Goal: Task Accomplishment & Management: Manage account settings

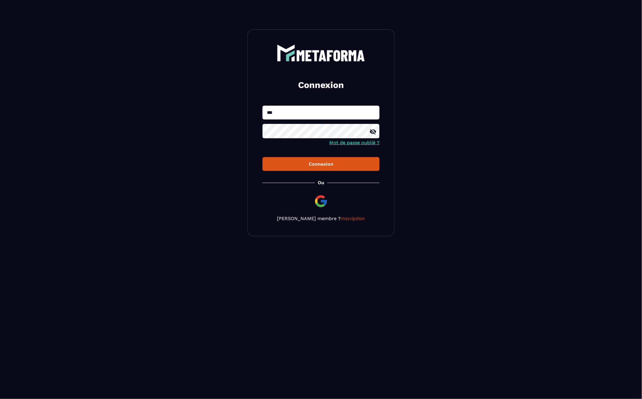
type input "**********"
click at [263, 157] on button "Connexion" at bounding box center [321, 164] width 117 height 14
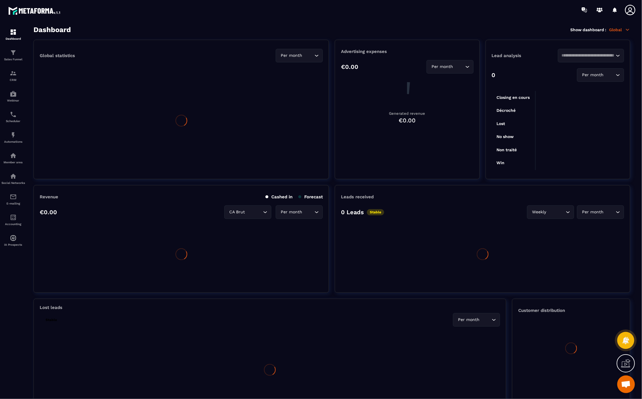
click at [631, 11] on icon at bounding box center [630, 10] width 10 height 10
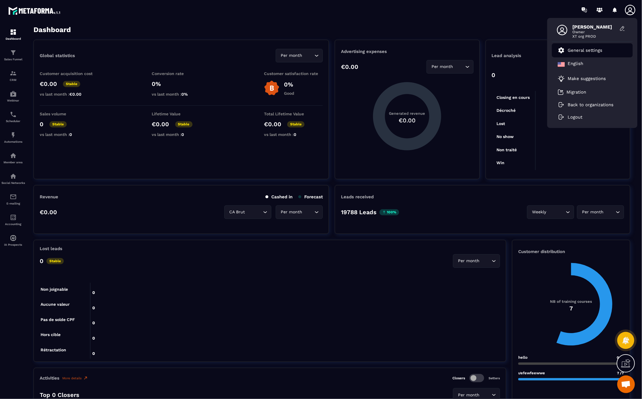
click at [591, 49] on p "General settings" at bounding box center [585, 50] width 35 height 5
click at [588, 51] on p "General settings" at bounding box center [585, 50] width 35 height 5
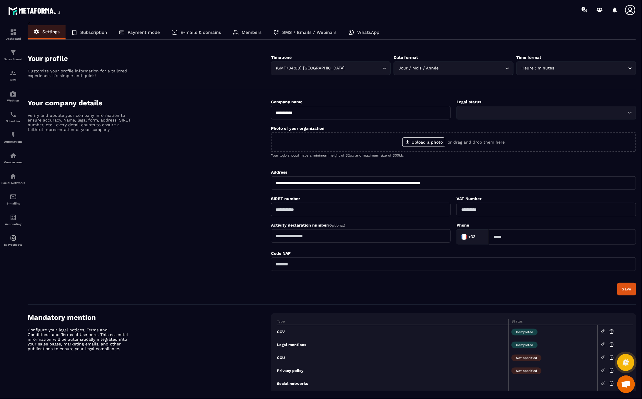
click at [249, 30] on p "Members" at bounding box center [252, 32] width 20 height 5
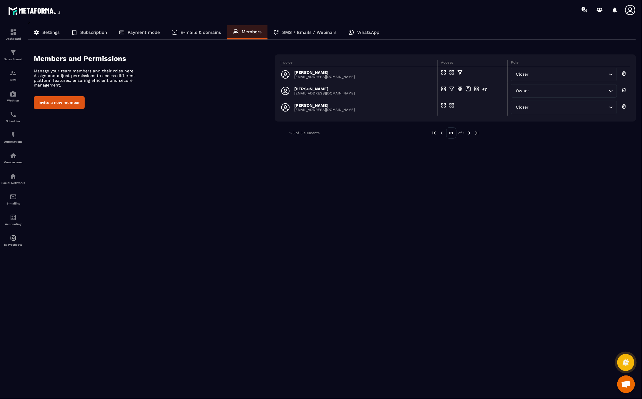
click at [521, 109] on div "Closer" at bounding box center [561, 107] width 94 height 6
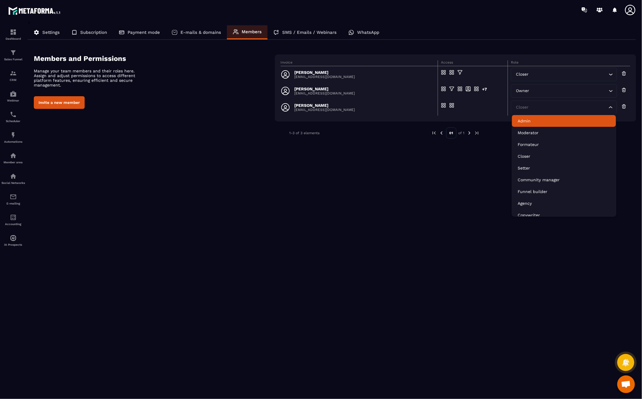
click at [529, 122] on p "Admin" at bounding box center [564, 121] width 92 height 6
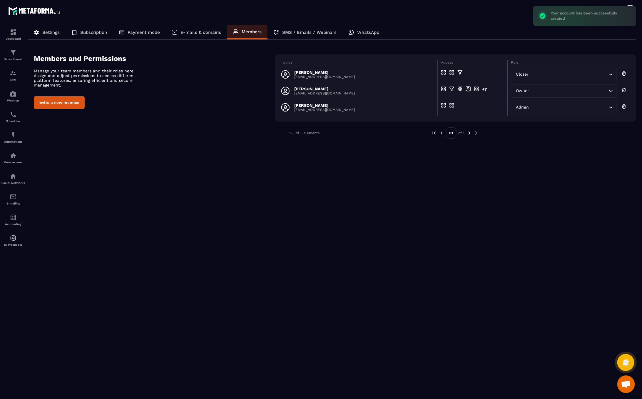
click at [346, 165] on div "> Settings Subscription Payment mode E-mails & domains Members SMS / Emails / W…" at bounding box center [332, 205] width 609 height 371
click at [14, 118] on img at bounding box center [13, 114] width 7 height 7
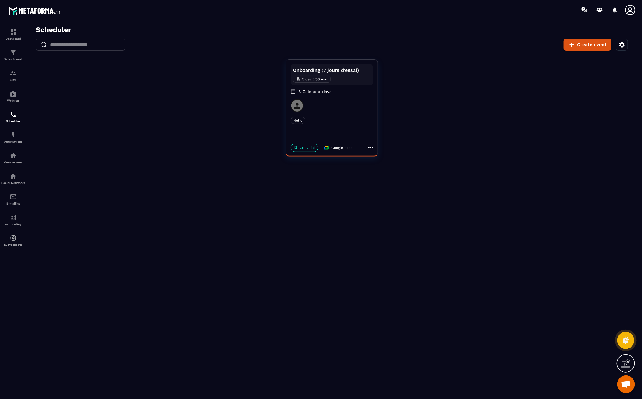
click at [621, 43] on icon "button" at bounding box center [622, 44] width 6 height 6
click at [629, 8] on icon at bounding box center [630, 10] width 10 height 10
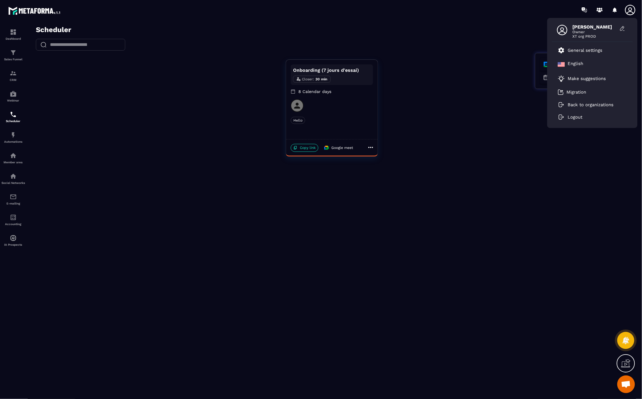
click at [481, 100] on div at bounding box center [331, 213] width 609 height 377
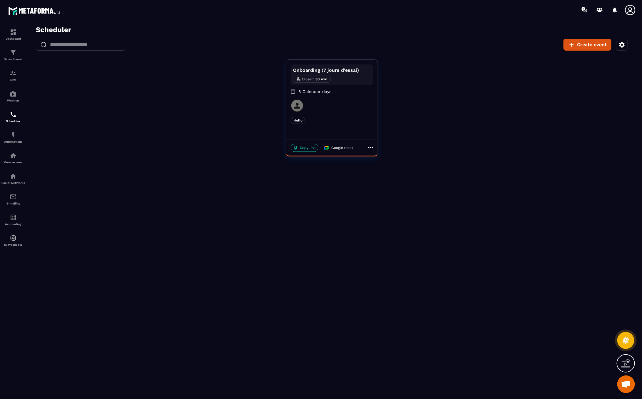
click at [621, 44] on icon "button" at bounding box center [621, 44] width 7 height 7
click at [576, 79] on button "Set my availability" at bounding box center [581, 77] width 83 height 13
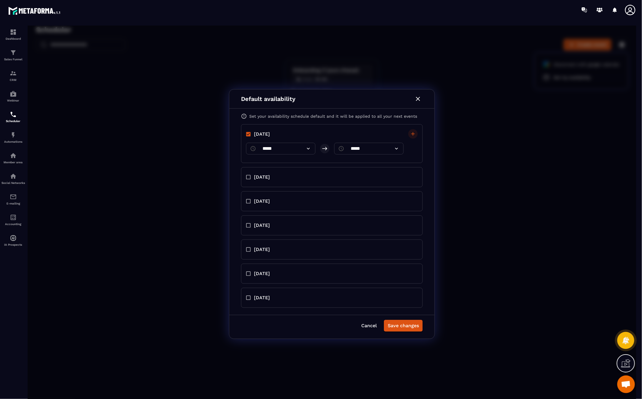
drag, startPoint x: 459, startPoint y: 174, endPoint x: 444, endPoint y: 150, distance: 28.1
click at [459, 174] on div "Default availability Set your availability schedule default and it will be appl…" at bounding box center [331, 213] width 609 height 377
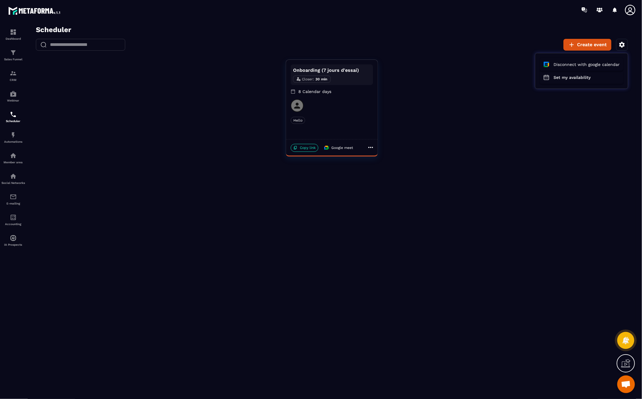
click at [351, 126] on div at bounding box center [331, 213] width 609 height 377
click at [320, 115] on div "Onboarding (7 jours d'essai) Closer : 30 min 8 Calendar days Hello Hello" at bounding box center [332, 98] width 92 height 79
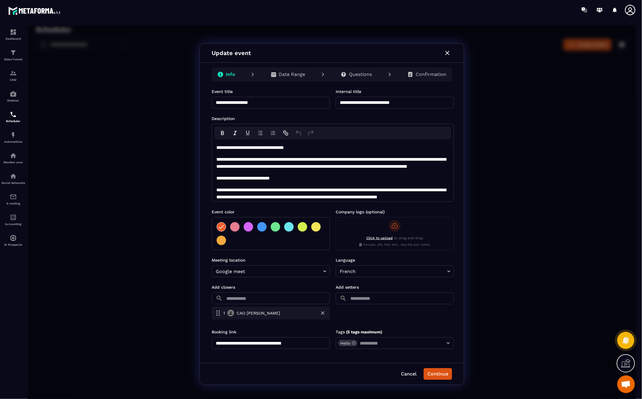
drag, startPoint x: 368, startPoint y: 104, endPoint x: 440, endPoint y: 110, distance: 72.3
click at [440, 110] on form "**********" at bounding box center [332, 218] width 242 height 260
type input "**********"
drag, startPoint x: 268, startPoint y: 101, endPoint x: 231, endPoint y: 101, distance: 37.1
click at [231, 101] on input "**********" at bounding box center [270, 102] width 118 height 12
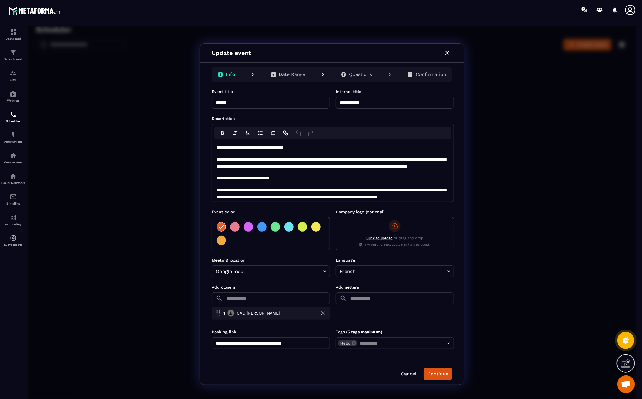
type input "*****"
click at [269, 111] on form "**********" at bounding box center [332, 218] width 242 height 260
click at [291, 301] on input "text" at bounding box center [277, 298] width 105 height 12
click at [273, 286] on div at bounding box center [331, 213] width 609 height 377
click at [326, 315] on div "1 [PERSON_NAME]" at bounding box center [270, 312] width 118 height 13
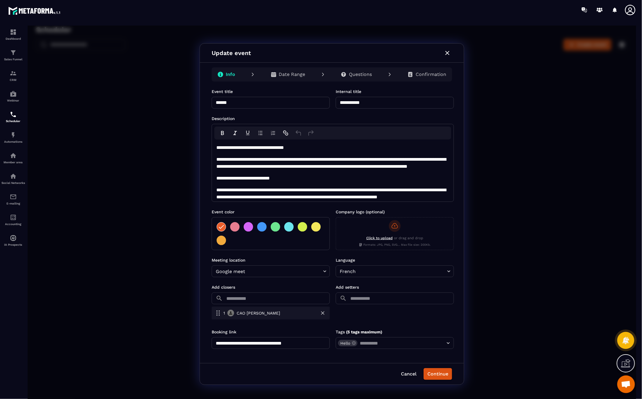
click at [307, 300] on input "text" at bounding box center [277, 298] width 105 height 12
click at [246, 313] on p "[PERSON_NAME]" at bounding box center [268, 312] width 70 height 6
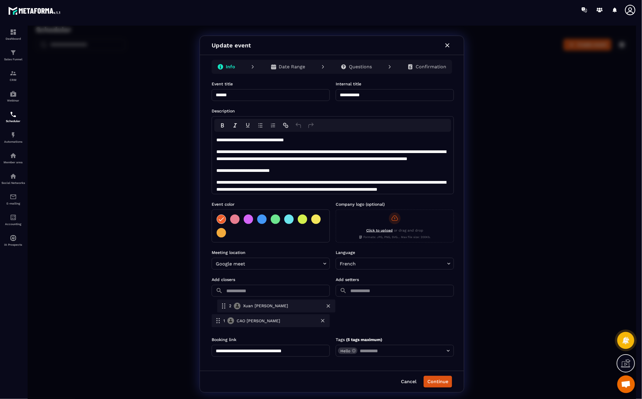
drag, startPoint x: 254, startPoint y: 323, endPoint x: 261, endPoint y: 306, distance: 18.3
click at [261, 306] on div "1 [PERSON_NAME] 2 [PERSON_NAME]" at bounding box center [270, 313] width 118 height 31
click at [631, 11] on icon at bounding box center [631, 10] width 12 height 12
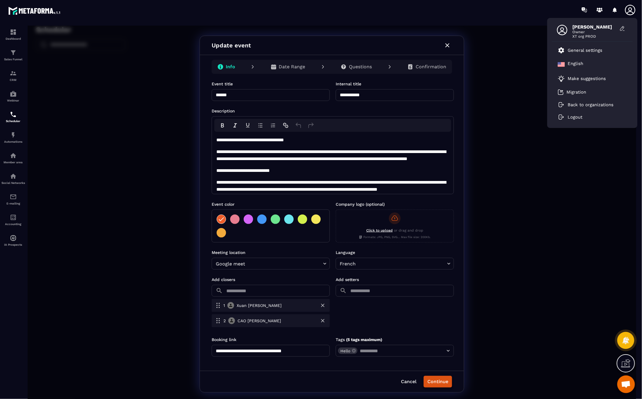
click at [440, 381] on button "Continue" at bounding box center [437, 381] width 29 height 12
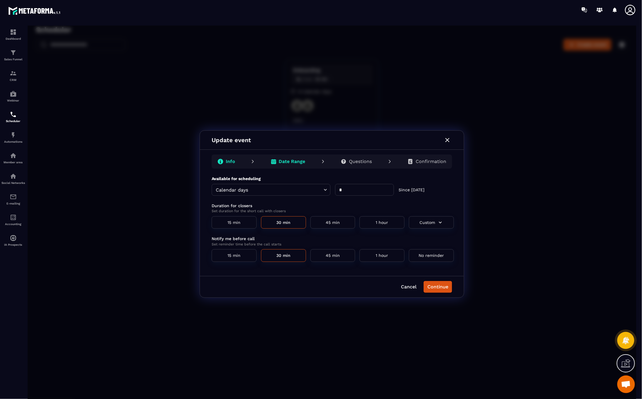
click at [234, 160] on p "Info" at bounding box center [230, 161] width 9 height 6
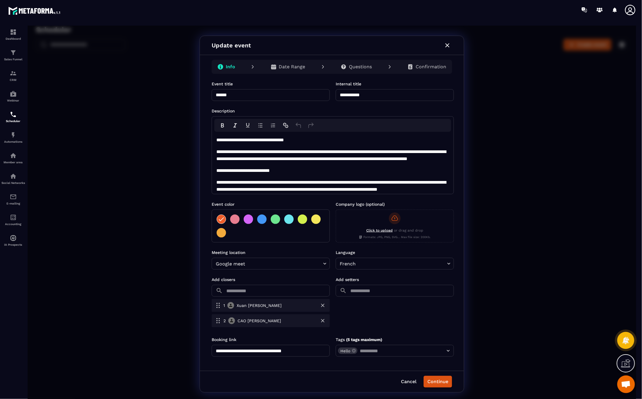
click at [402, 291] on input "text" at bounding box center [401, 290] width 105 height 12
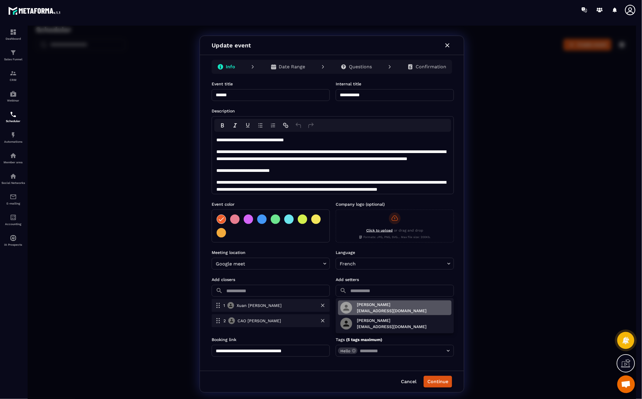
click at [368, 308] on p "[EMAIL_ADDRESS][DOMAIN_NAME]" at bounding box center [392, 310] width 70 height 6
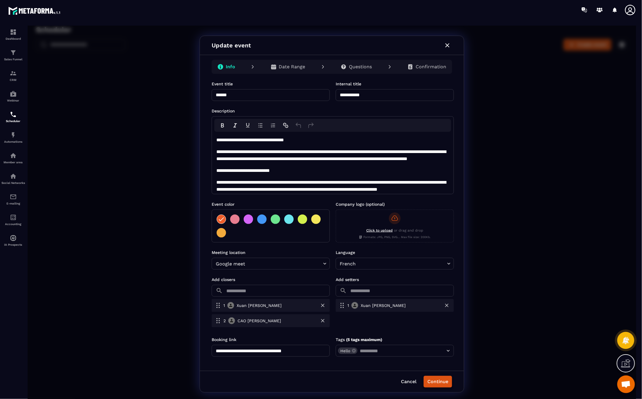
click at [441, 382] on button "Continue" at bounding box center [437, 381] width 29 height 12
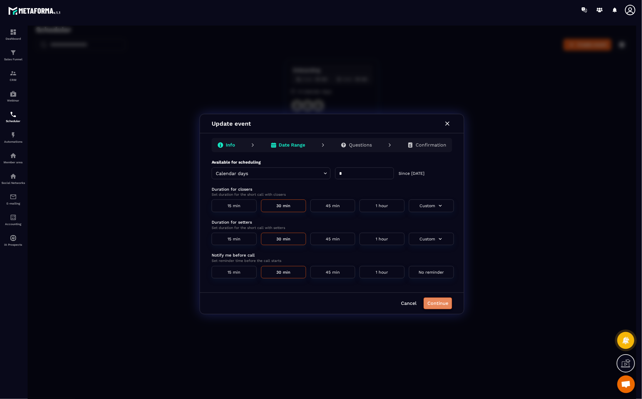
click at [429, 303] on button "Continue" at bounding box center [437, 303] width 29 height 12
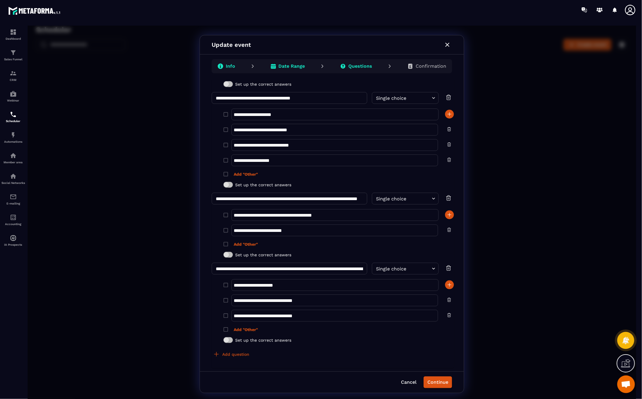
scroll to position [308, 0]
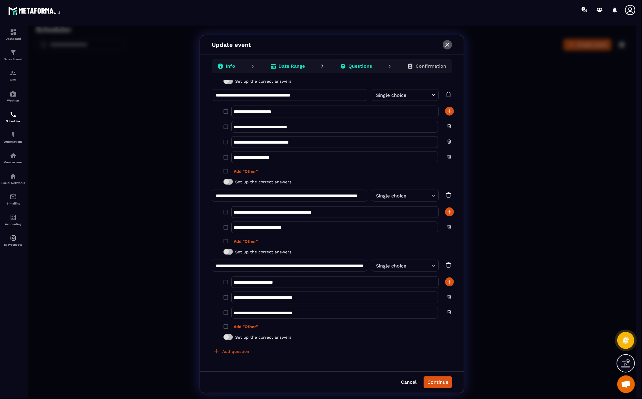
click at [450, 44] on icon "button" at bounding box center [447, 44] width 7 height 7
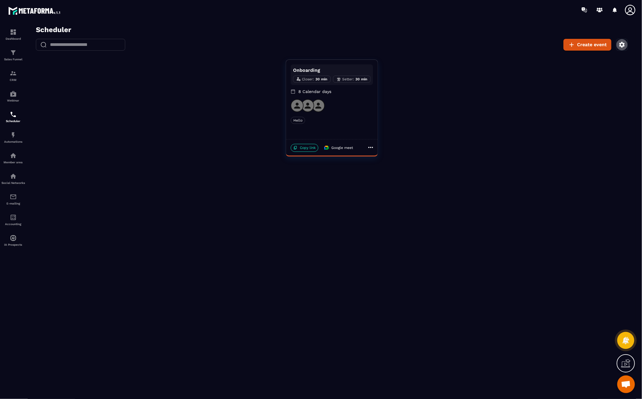
click at [624, 45] on icon "button" at bounding box center [622, 44] width 6 height 6
click at [570, 61] on button "Disconnect with google calendar" at bounding box center [581, 64] width 83 height 13
click at [619, 45] on icon "button" at bounding box center [621, 44] width 7 height 7
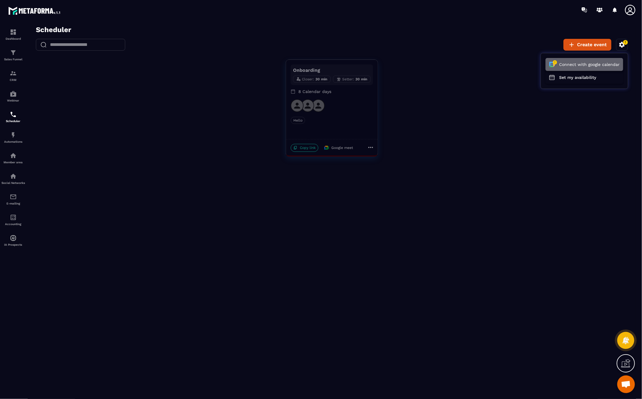
click at [576, 64] on button "Connect with google calendar" at bounding box center [585, 64] width 78 height 13
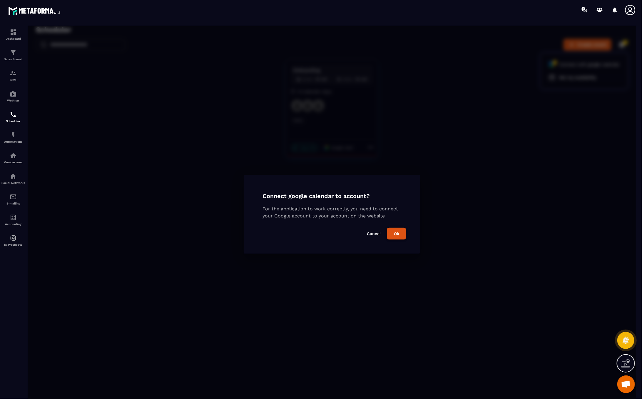
click at [399, 230] on button "Ok" at bounding box center [396, 233] width 19 height 12
